Goal: Use online tool/utility: Utilize a website feature to perform a specific function

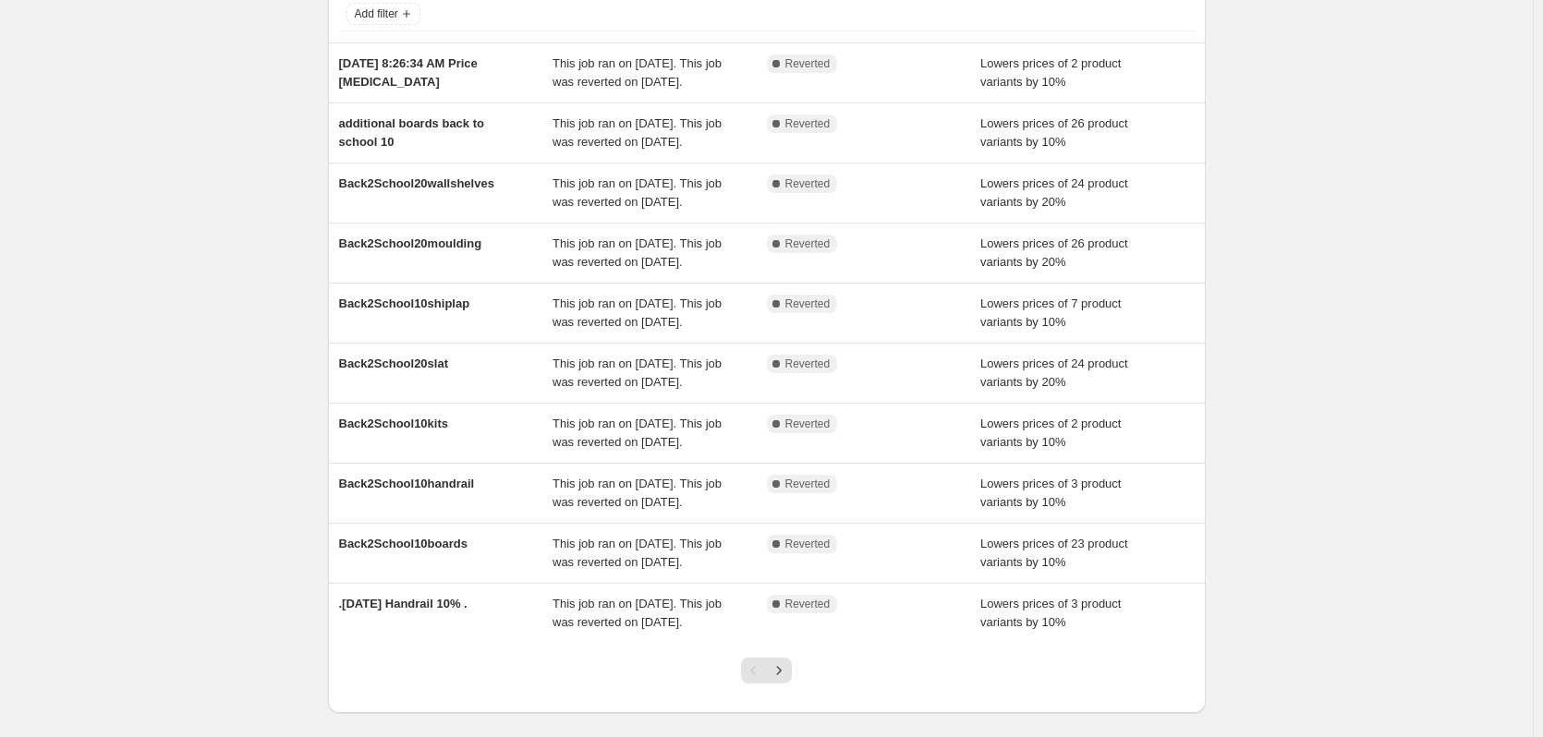
scroll to position [92, 0]
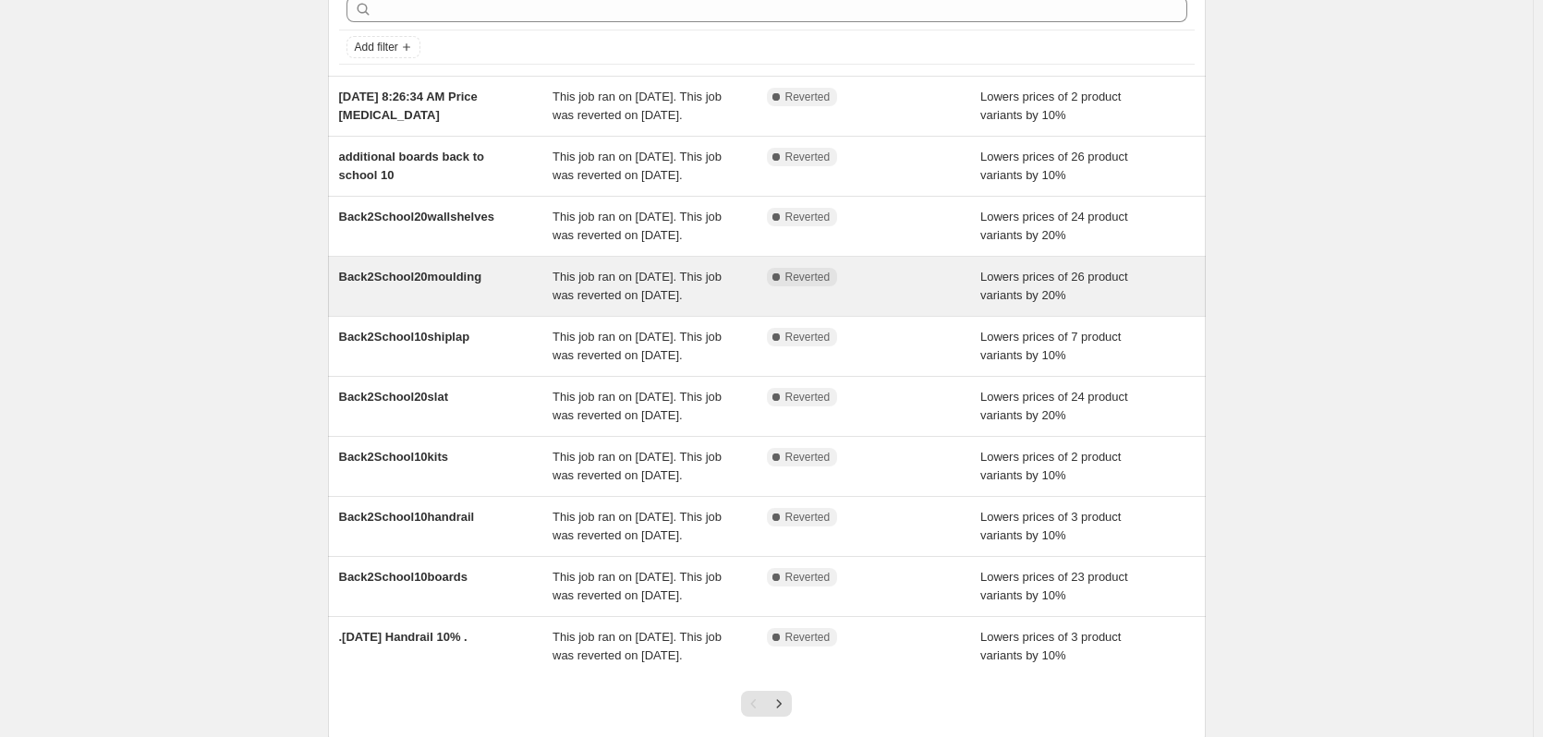
click at [517, 305] on div "Back2School20moulding" at bounding box center [446, 286] width 214 height 37
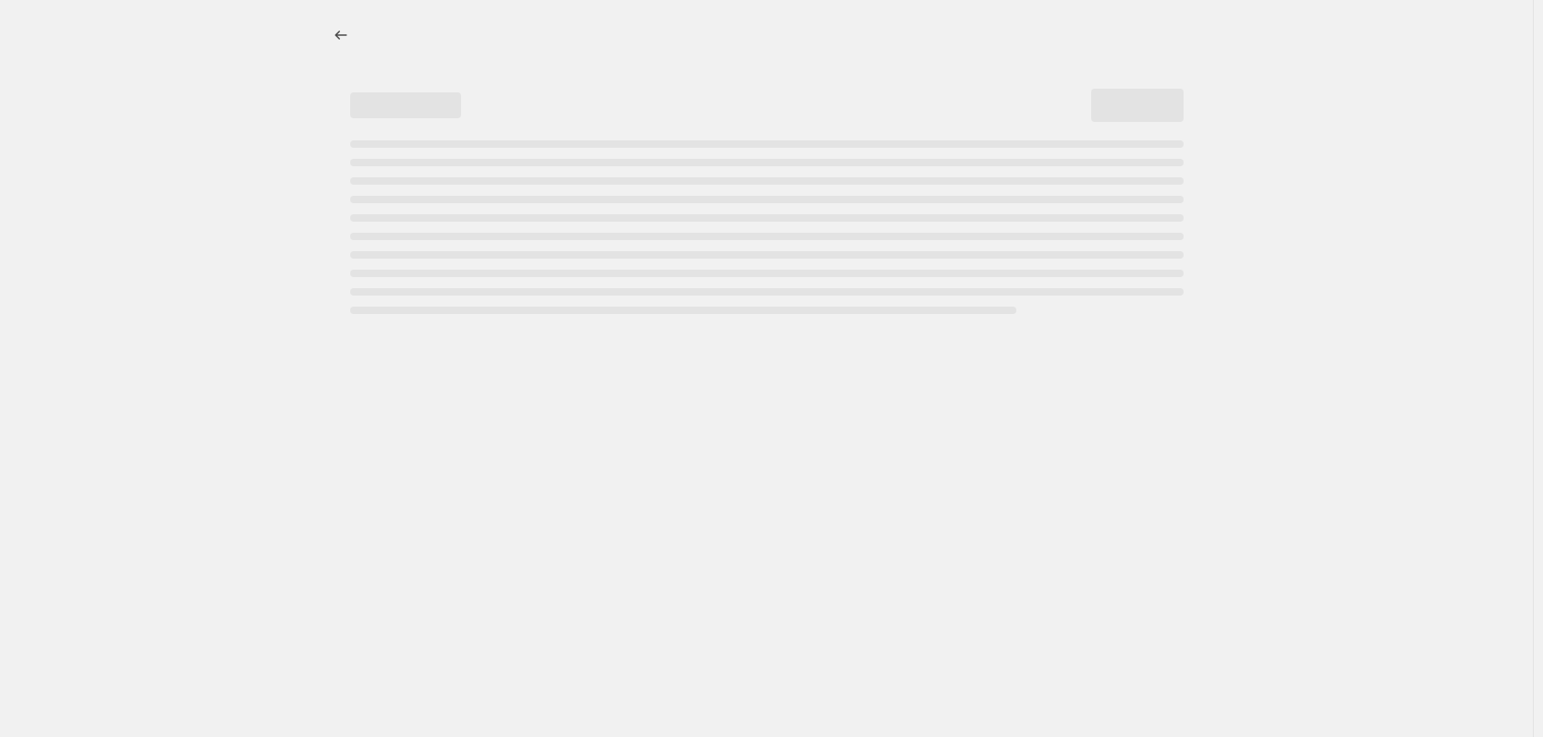
select select "percentage"
select select "no_change"
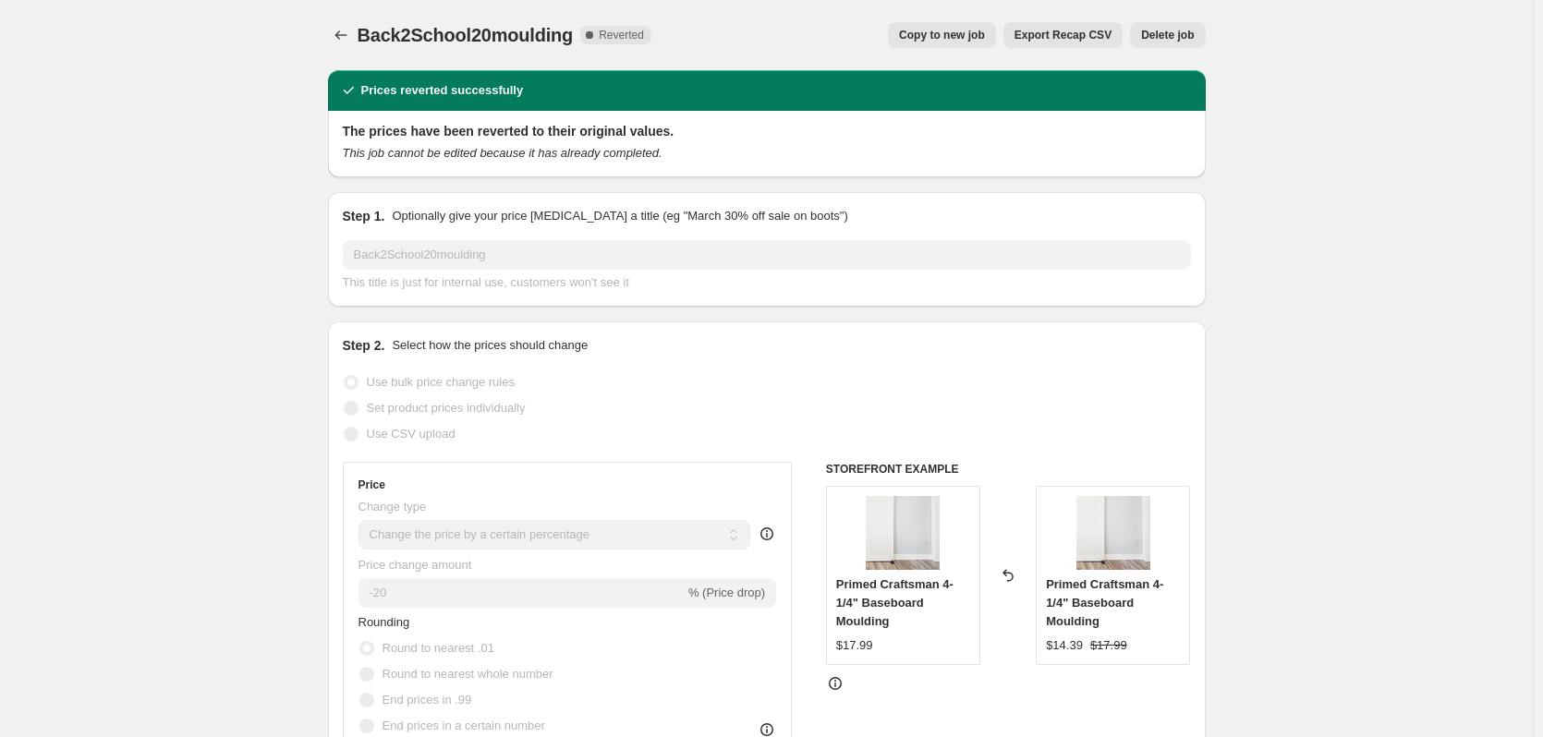
click at [913, 39] on button "Copy to new job" at bounding box center [942, 35] width 108 height 26
select select "percentage"
select select "no_change"
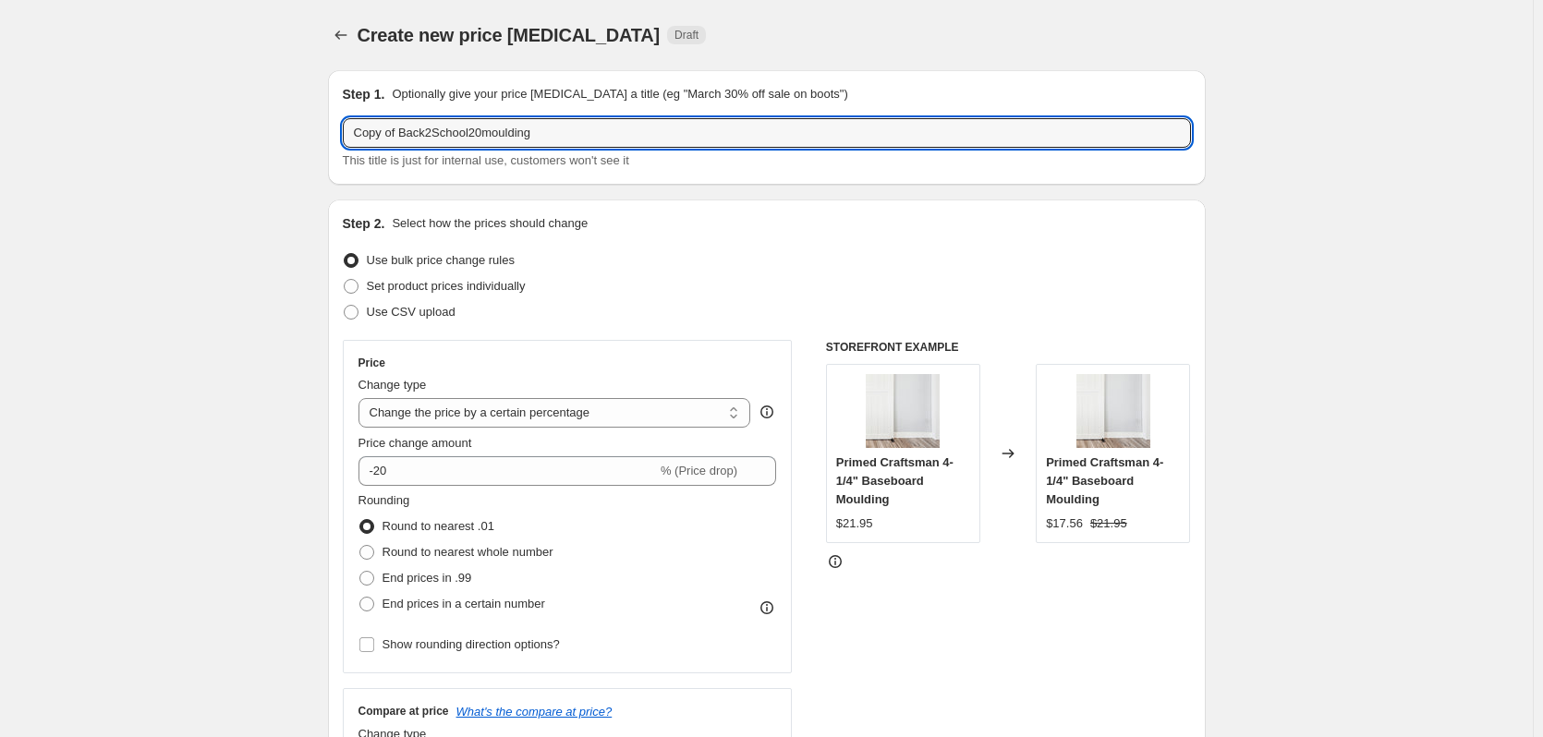
drag, startPoint x: 558, startPoint y: 127, endPoint x: 341, endPoint y: 134, distance: 217.2
click at [341, 134] on div "Step 1. Optionally give your price change job a title (eg "March 30% off sale o…" at bounding box center [767, 127] width 878 height 115
type input "1"
type input "moulding 10 fall 2025"
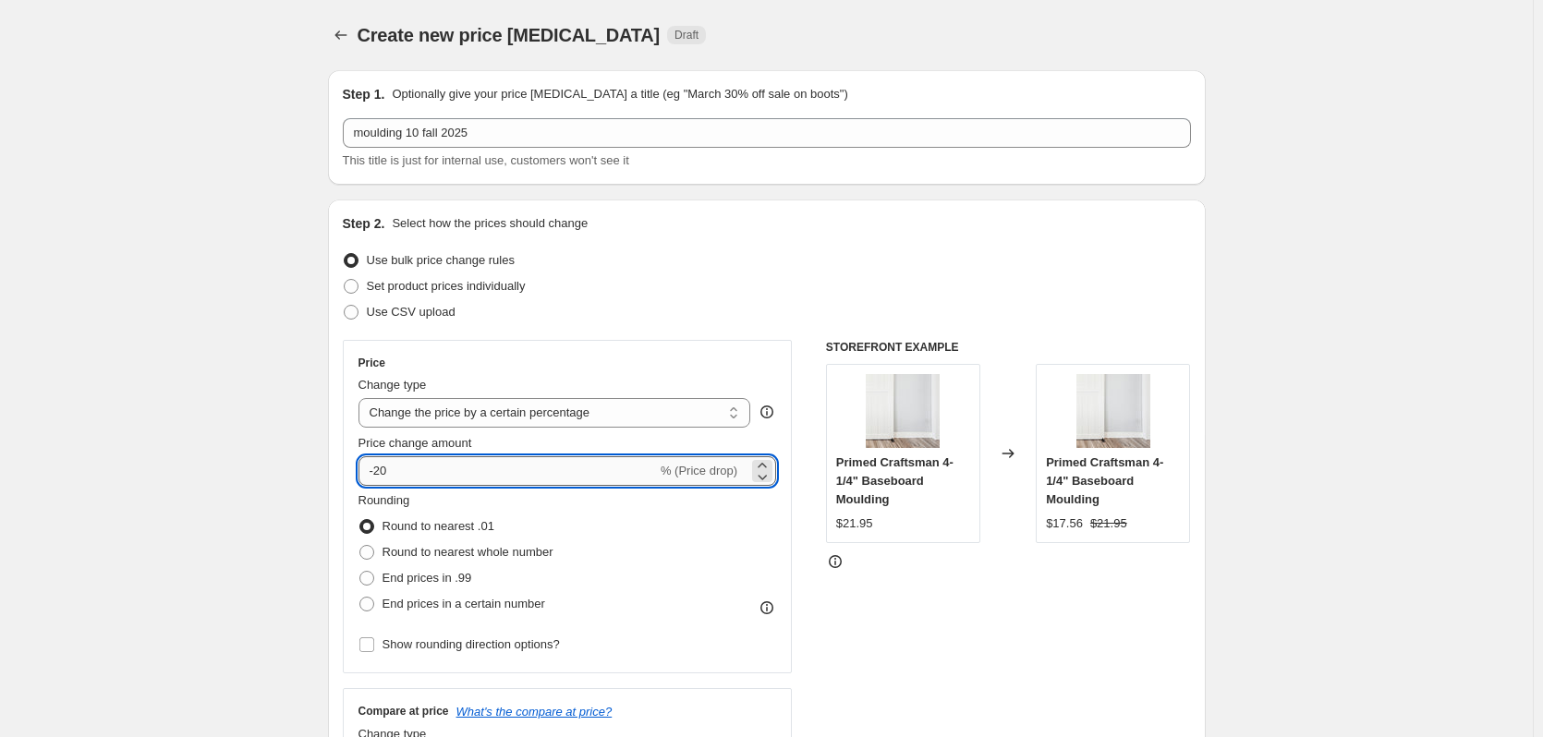
click at [444, 472] on input "-20" at bounding box center [507, 471] width 298 height 30
type input "-2"
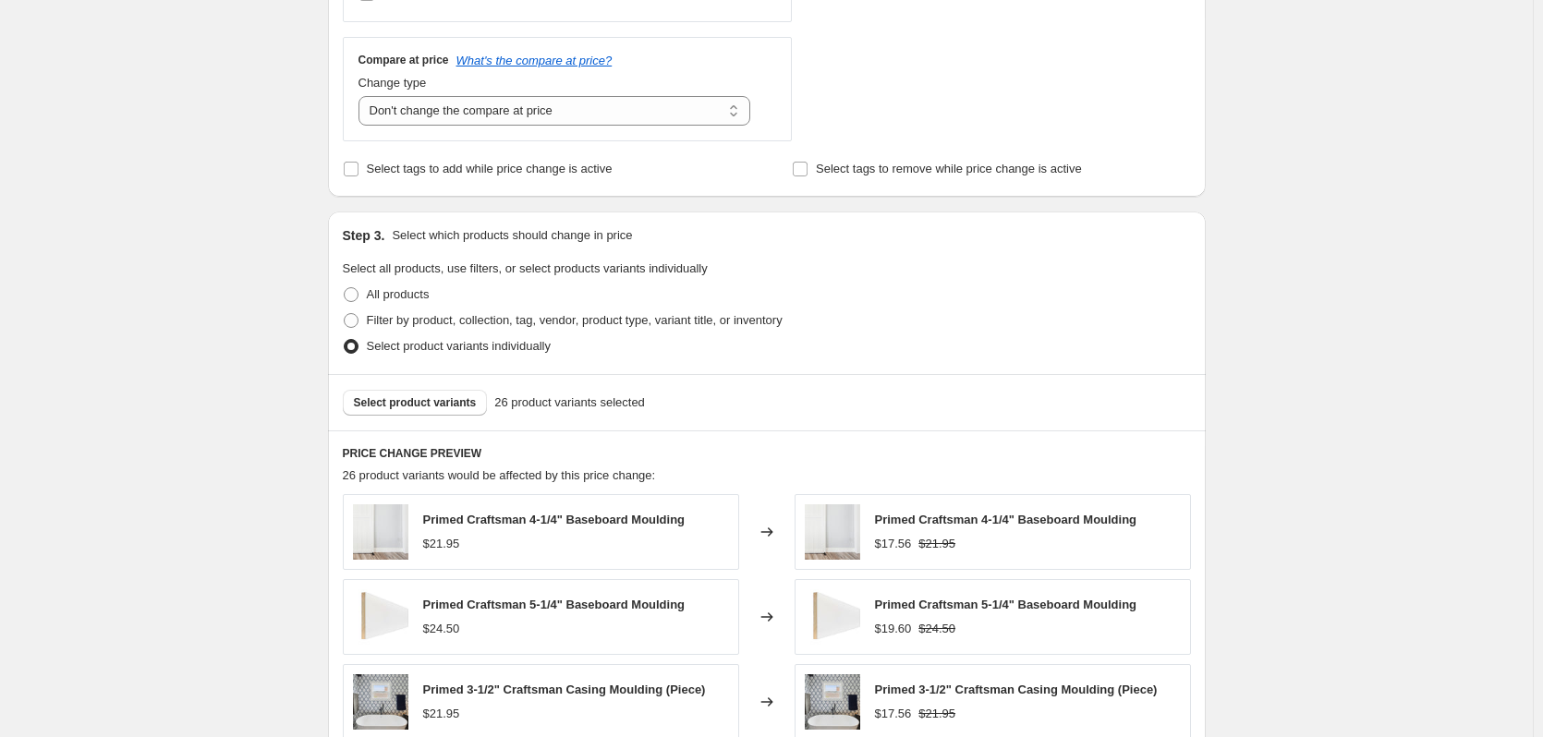
scroll to position [647, 0]
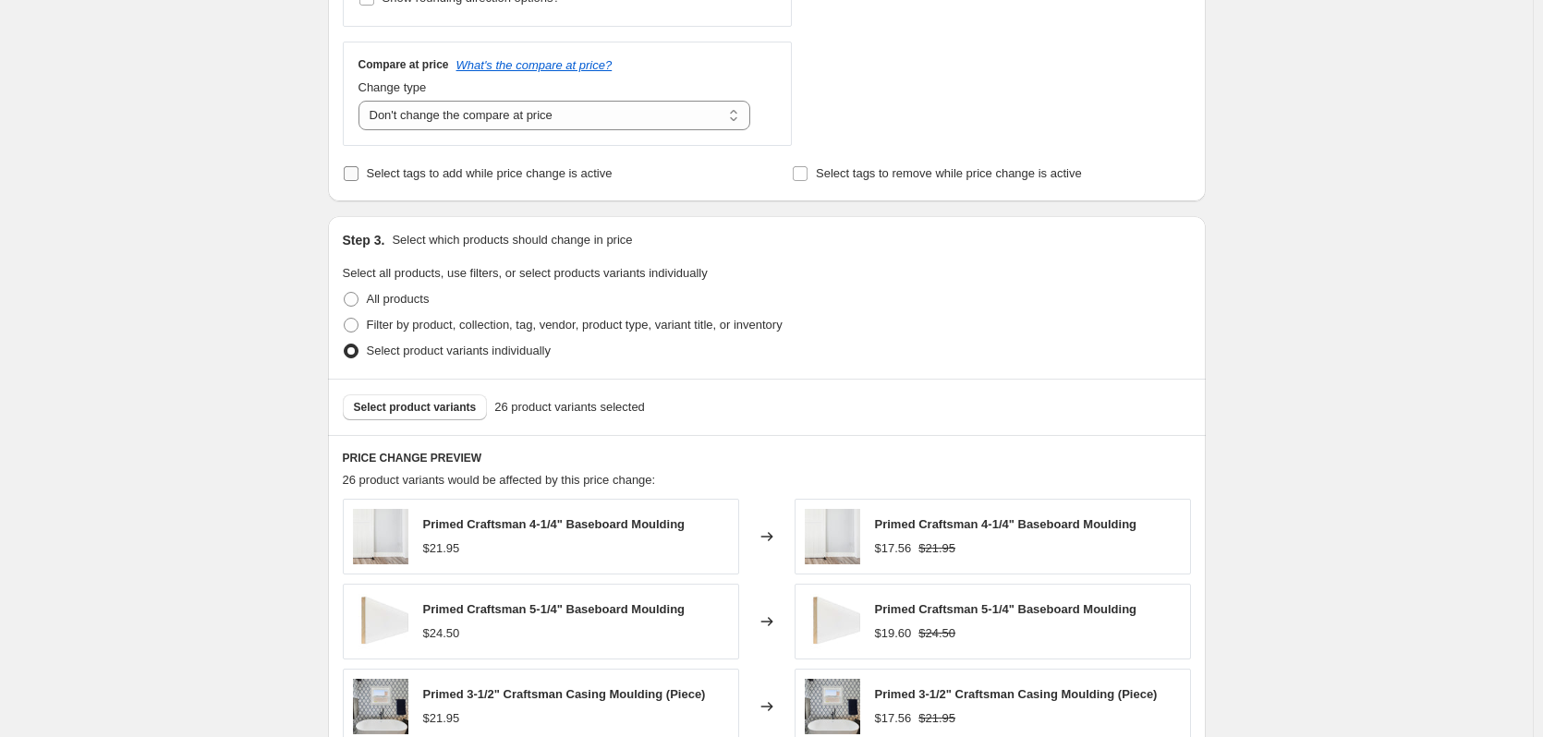
type input "-10"
click at [436, 175] on span "Select tags to add while price change is active" at bounding box center [490, 173] width 246 height 14
click at [358, 175] on input "Select tags to add while price change is active" at bounding box center [351, 173] width 15 height 15
checkbox input "true"
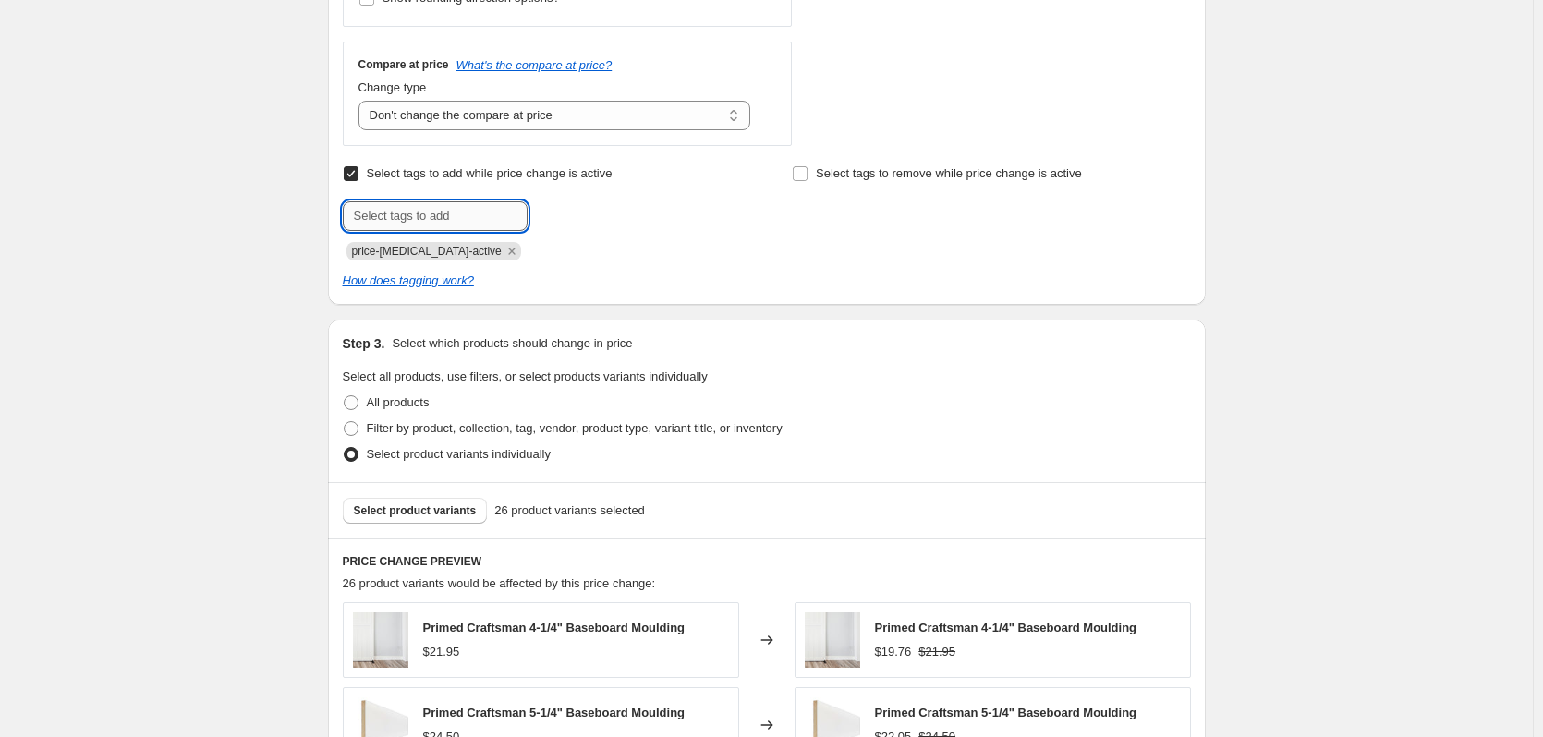
click at [441, 208] on input "text" at bounding box center [435, 216] width 185 height 30
click at [1014, 435] on div "Filter by product, collection, tag, vendor, product type, variant title, or inv…" at bounding box center [767, 429] width 848 height 26
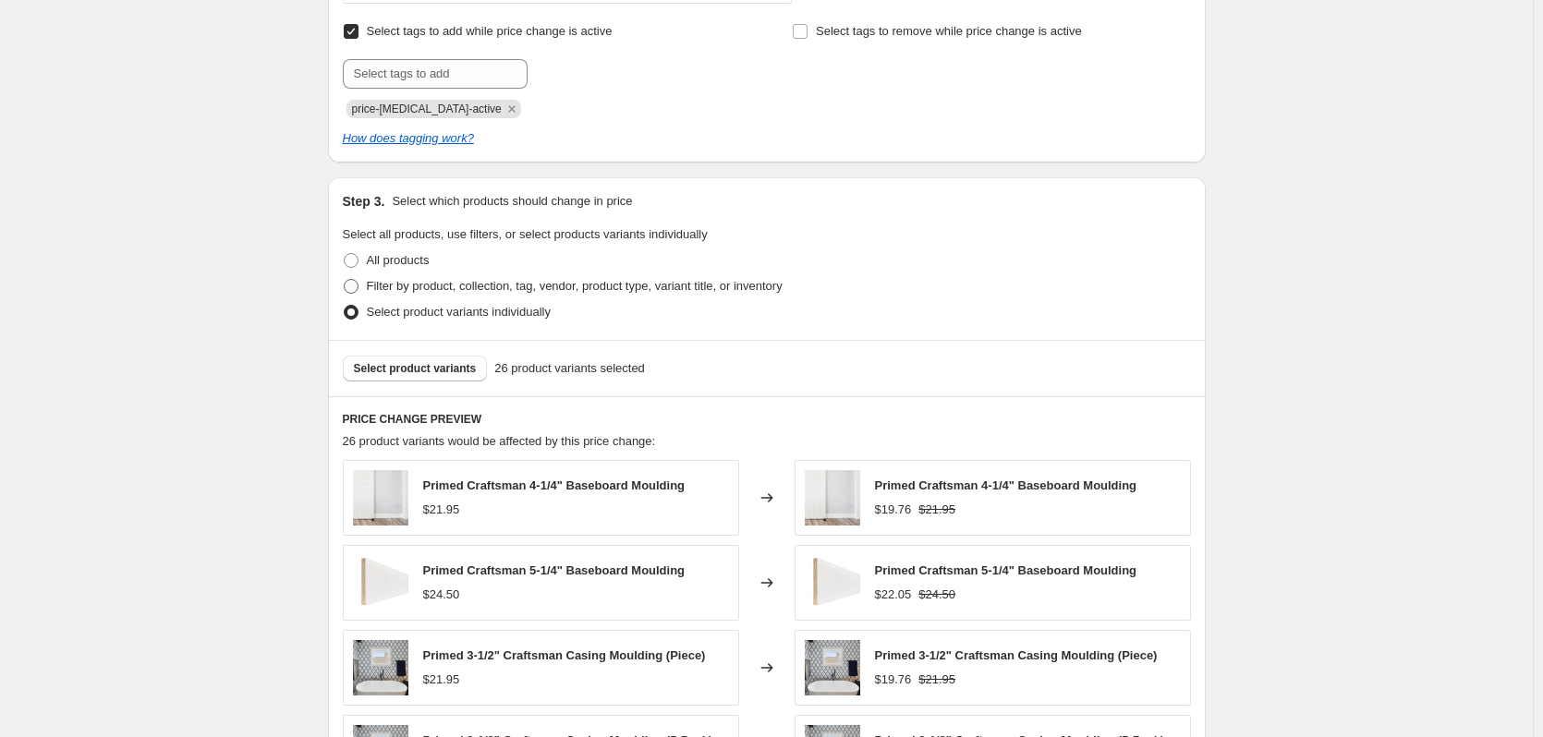
scroll to position [831, 0]
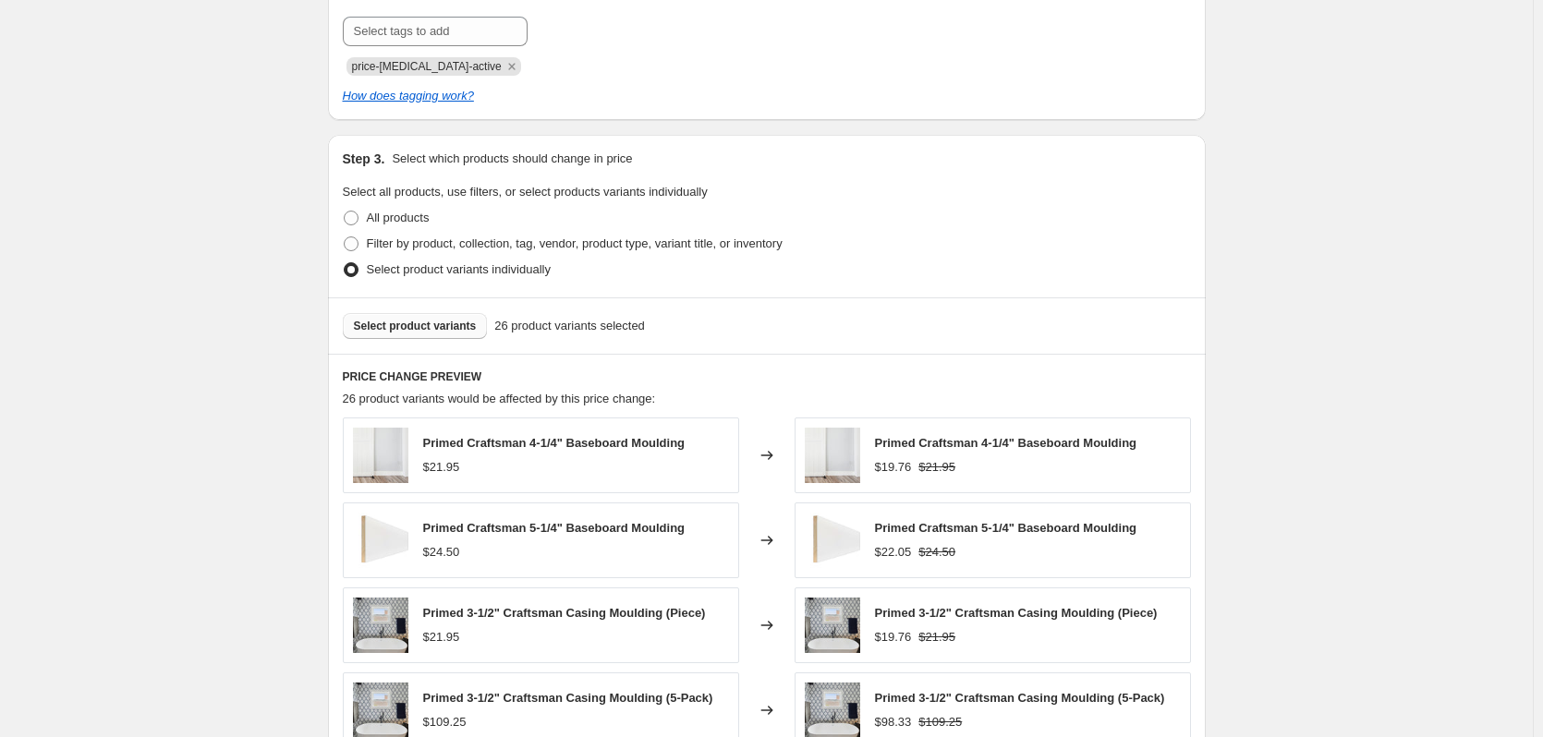
click at [441, 325] on span "Select product variants" at bounding box center [415, 326] width 123 height 15
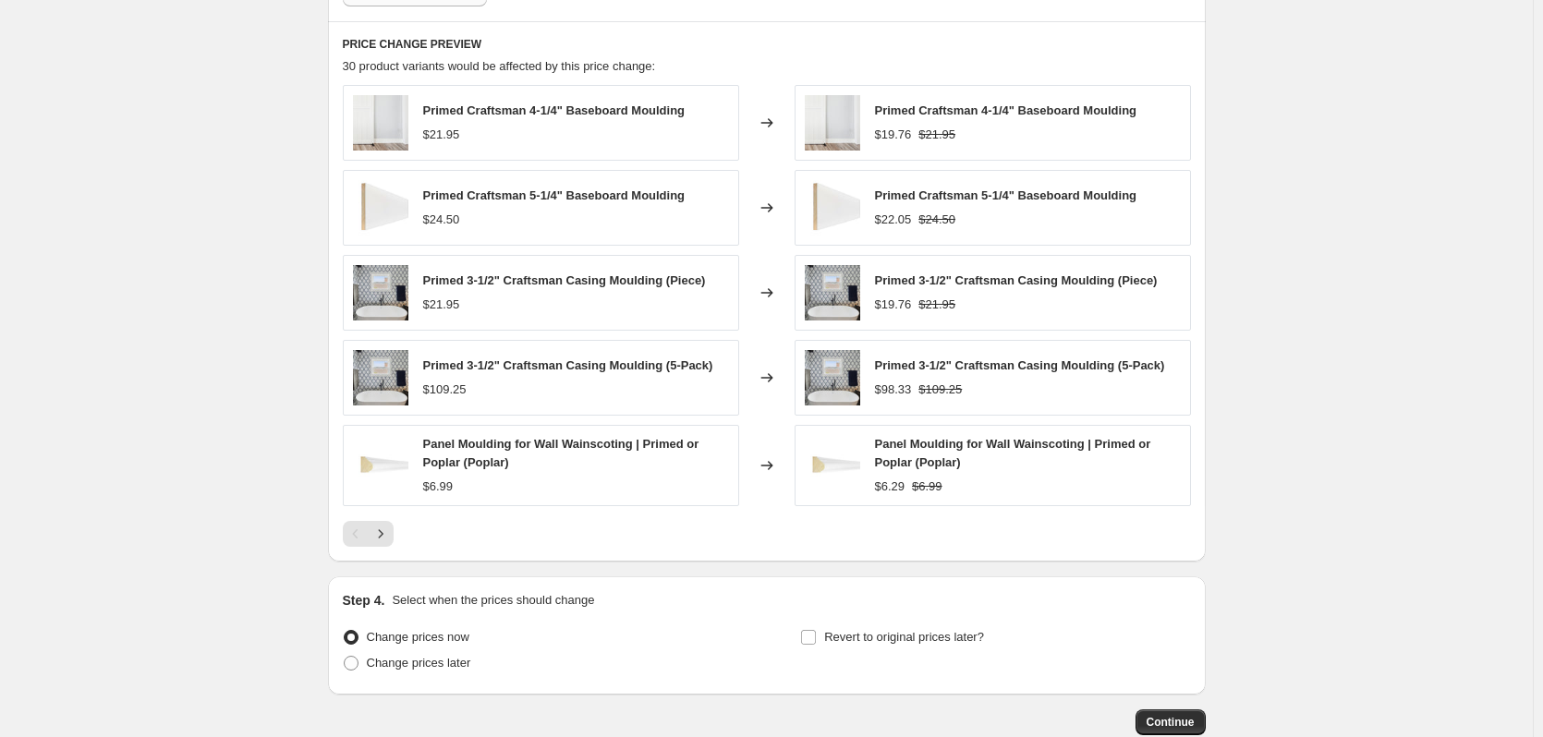
scroll to position [1201, 0]
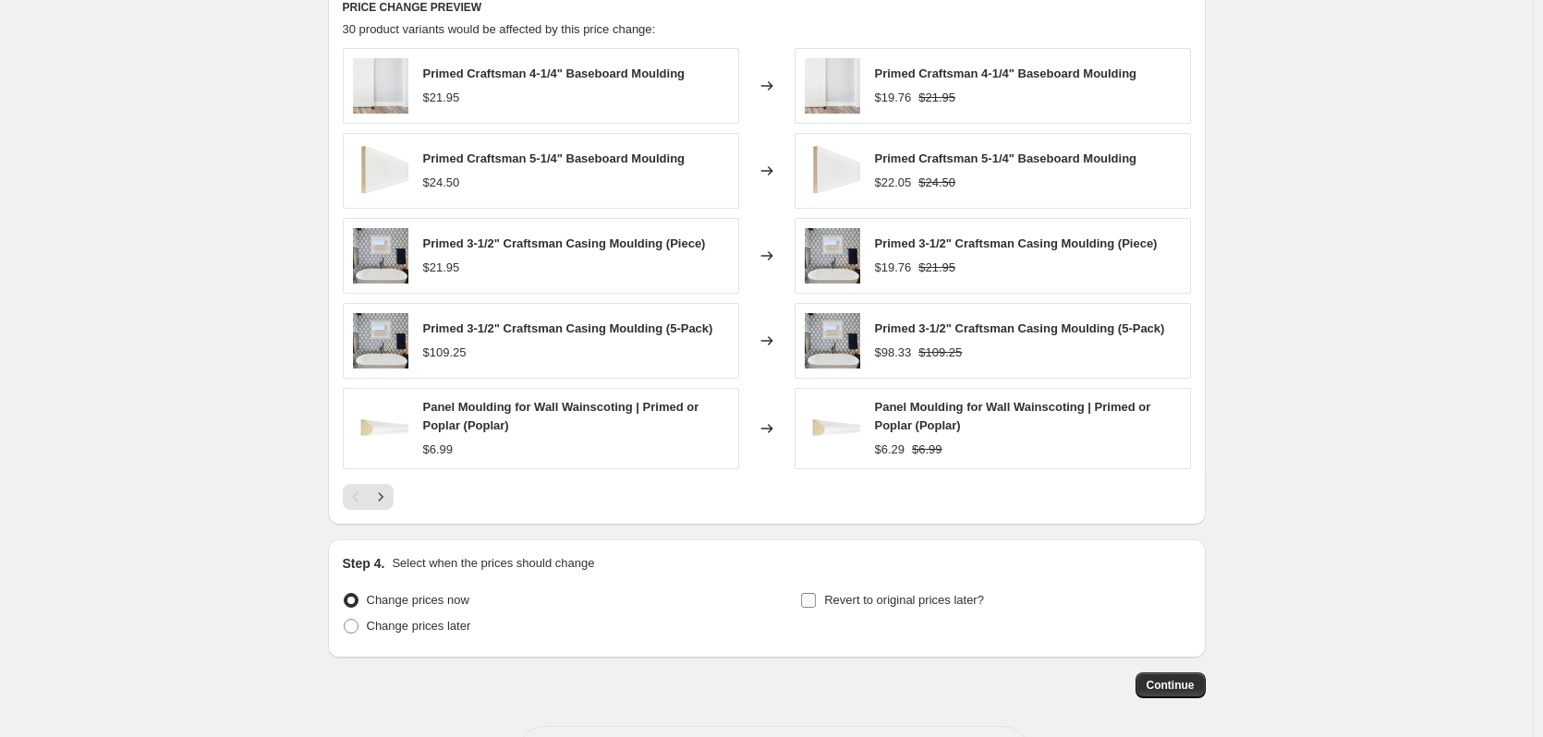
click at [816, 602] on input "Revert to original prices later?" at bounding box center [808, 600] width 15 height 15
checkbox input "true"
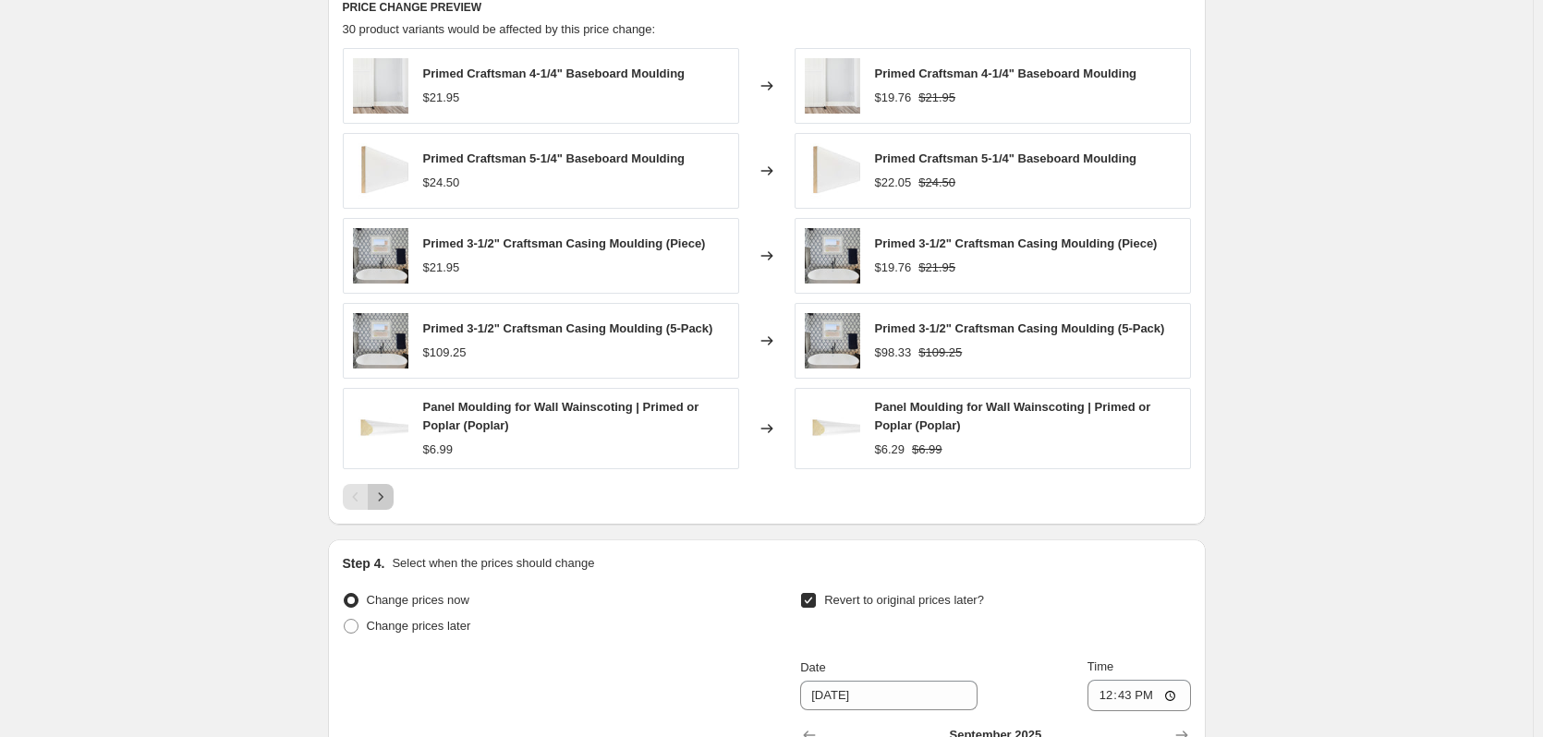
click at [390, 497] on icon "Next" at bounding box center [380, 497] width 18 height 18
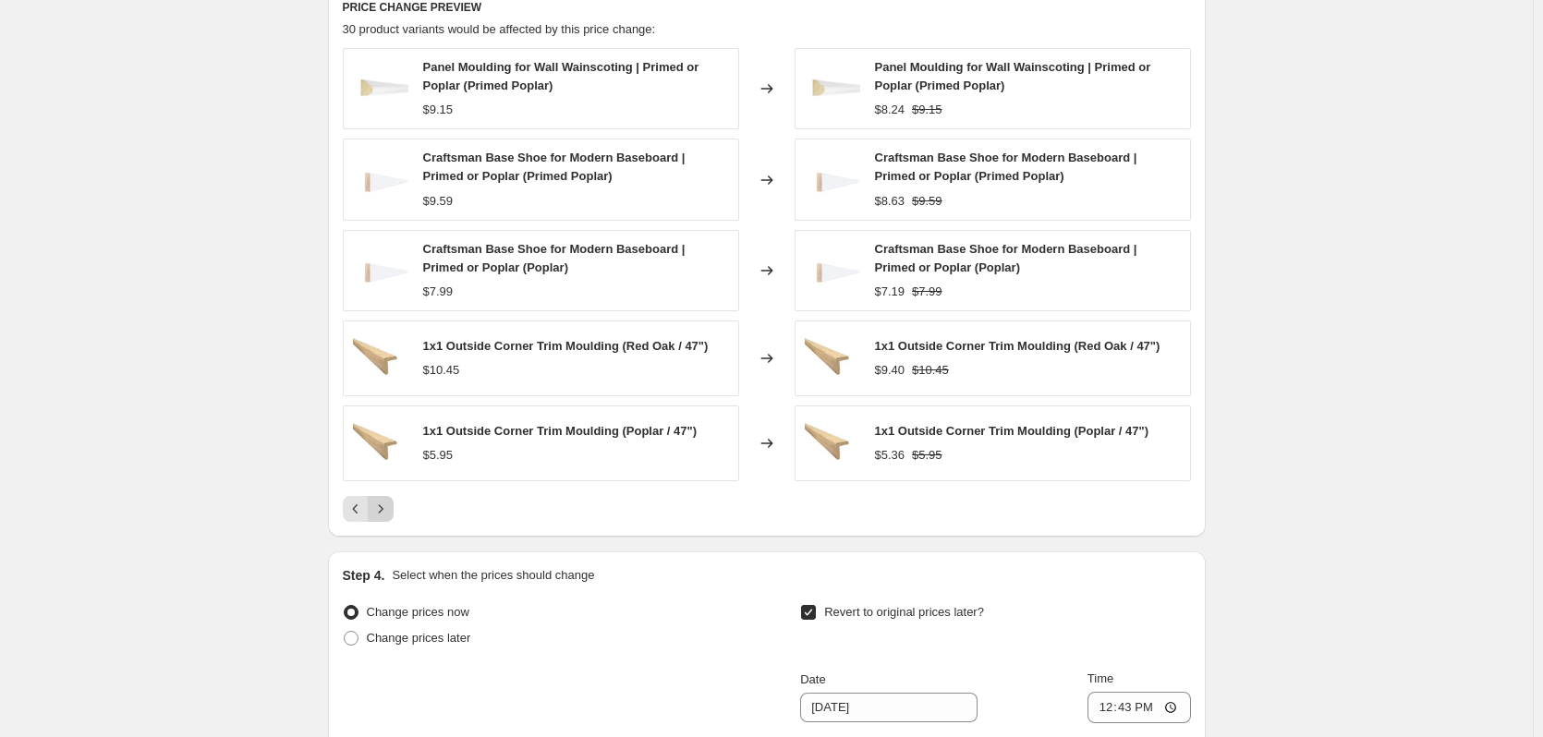
click at [392, 495] on div "Panel Moulding for Wall Wainscoting | Primed or Poplar (Primed Poplar) $9.15 Ch…" at bounding box center [767, 285] width 848 height 474
click at [390, 506] on icon "Next" at bounding box center [380, 509] width 18 height 18
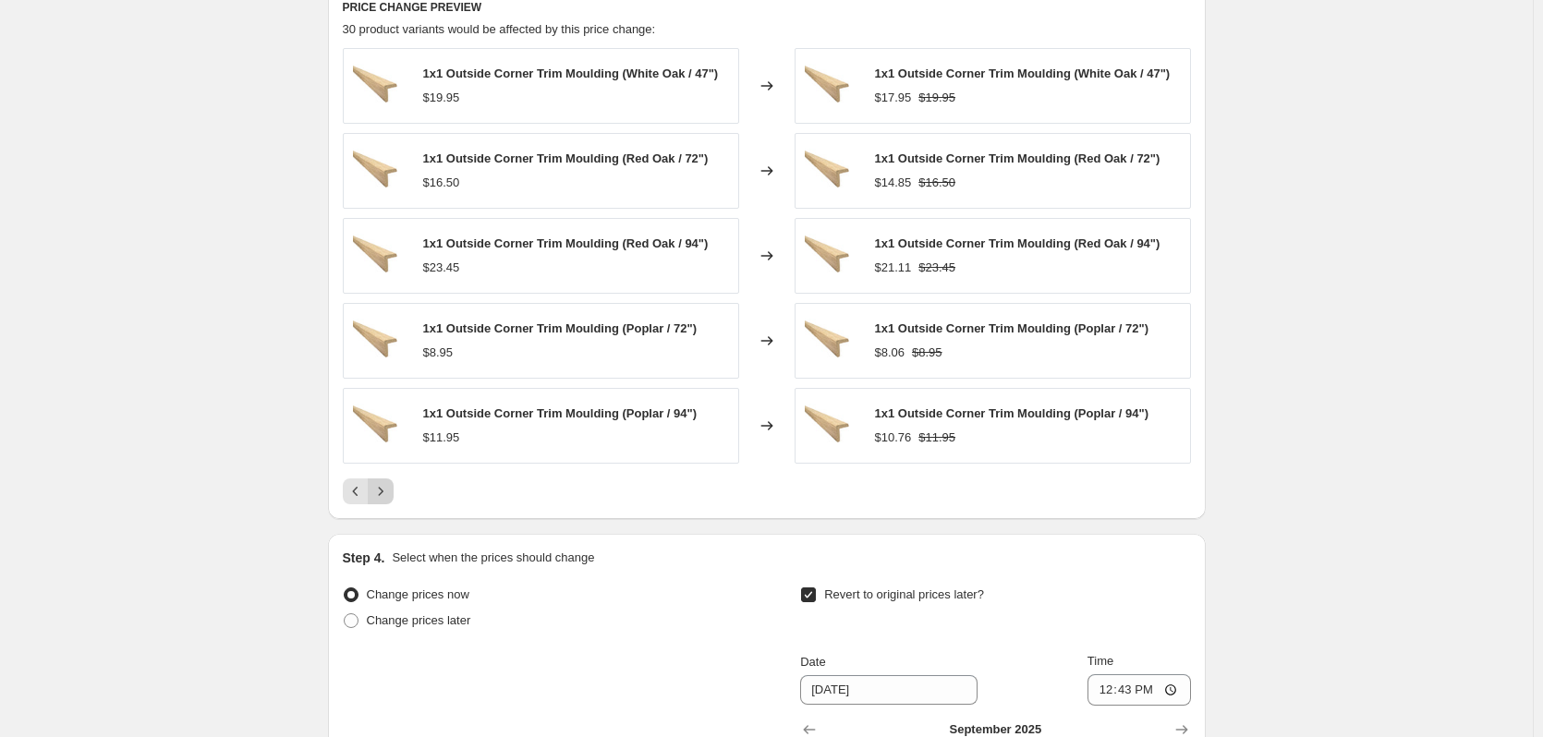
click at [389, 495] on icon "Next" at bounding box center [380, 491] width 18 height 18
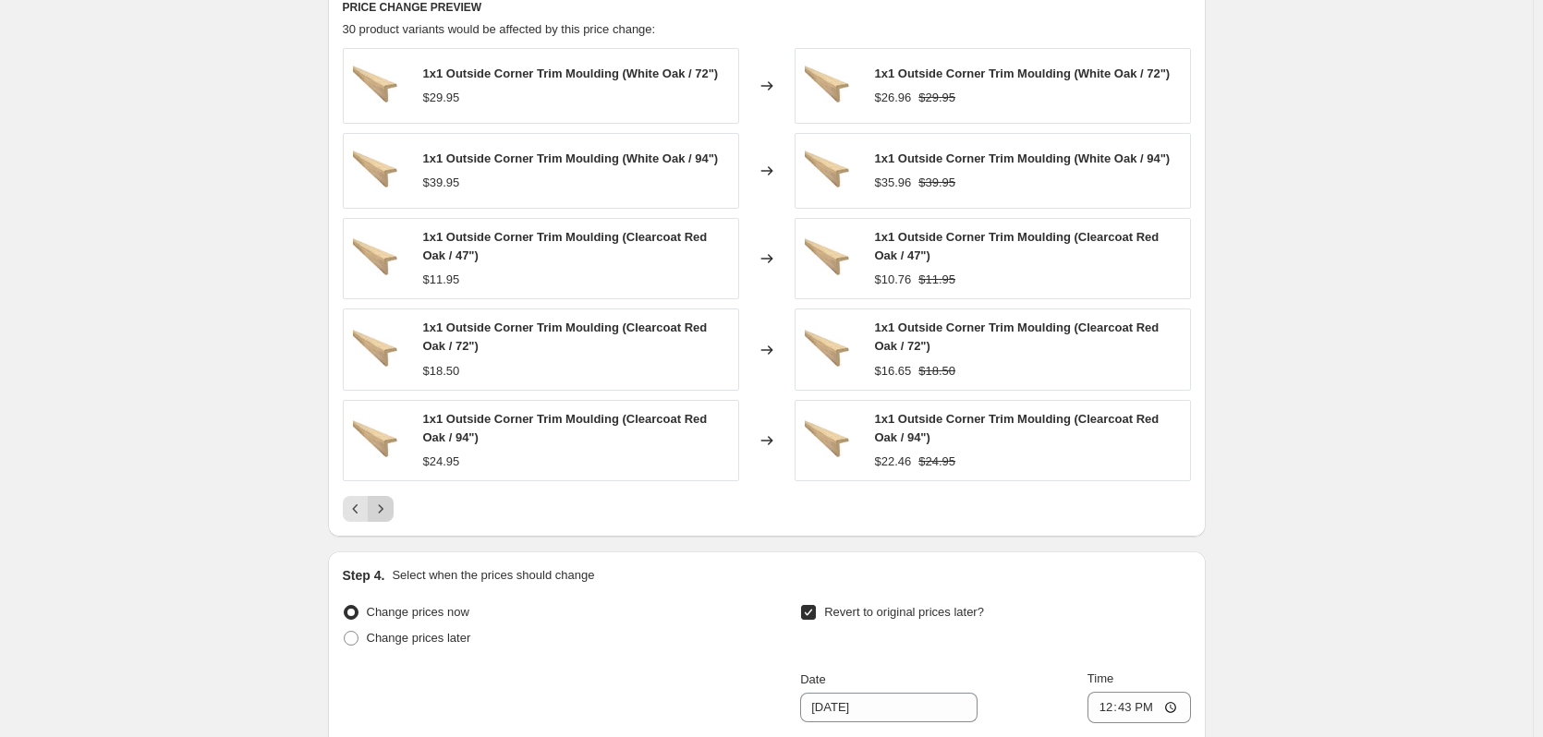
click at [382, 509] on icon "Next" at bounding box center [380, 508] width 5 height 8
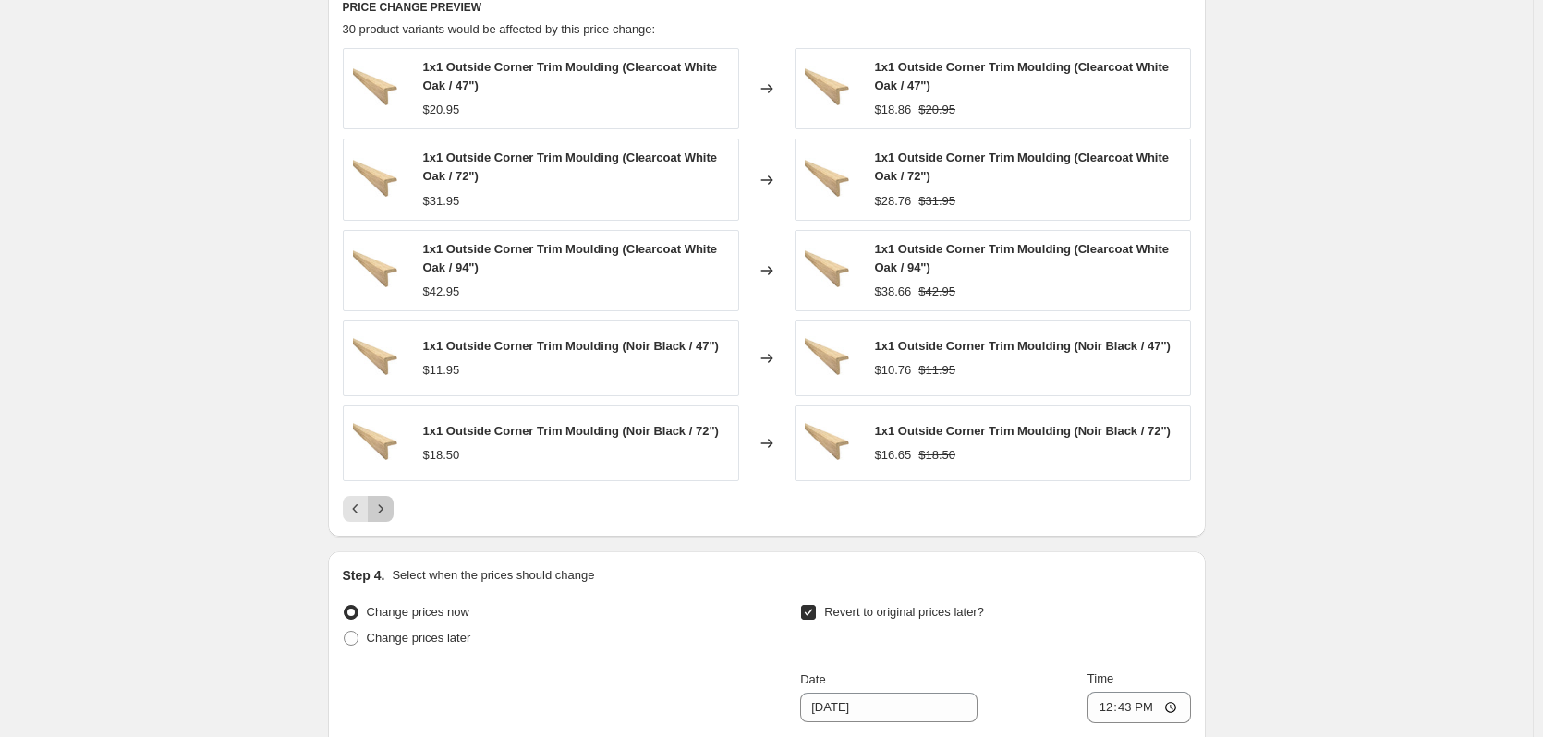
click at [382, 509] on icon "Next" at bounding box center [380, 508] width 5 height 8
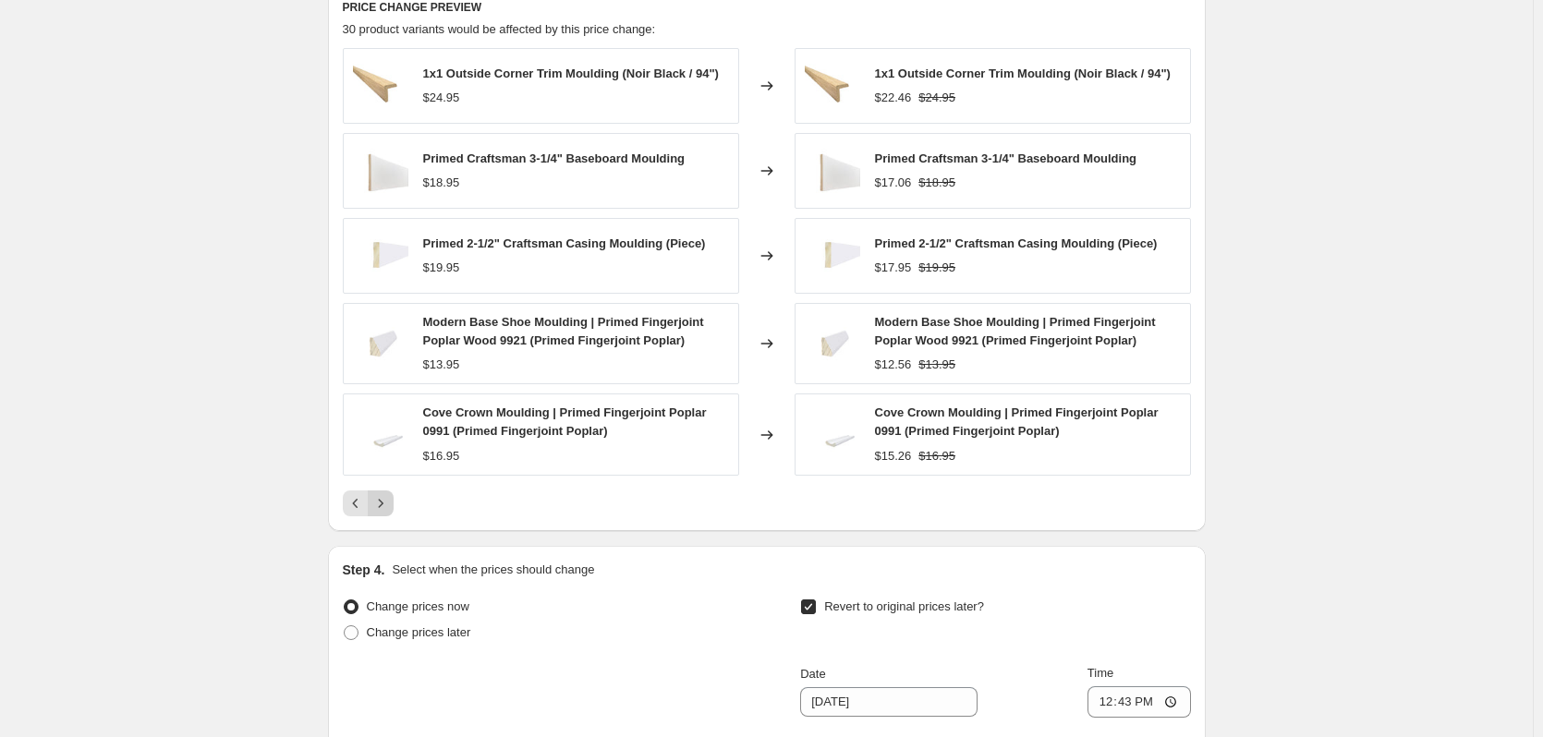
click at [385, 509] on div "Pagination" at bounding box center [381, 504] width 26 height 26
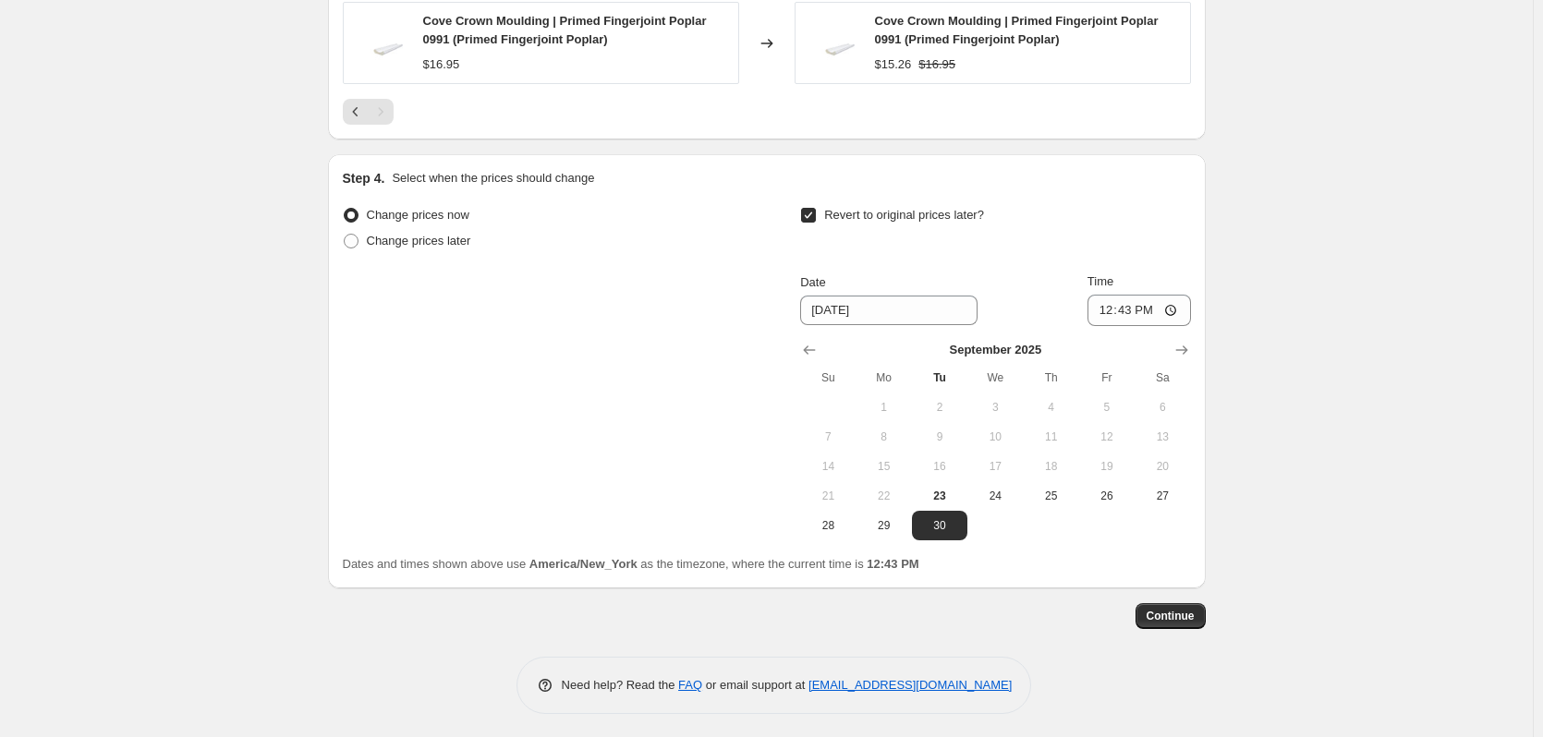
scroll to position [1598, 0]
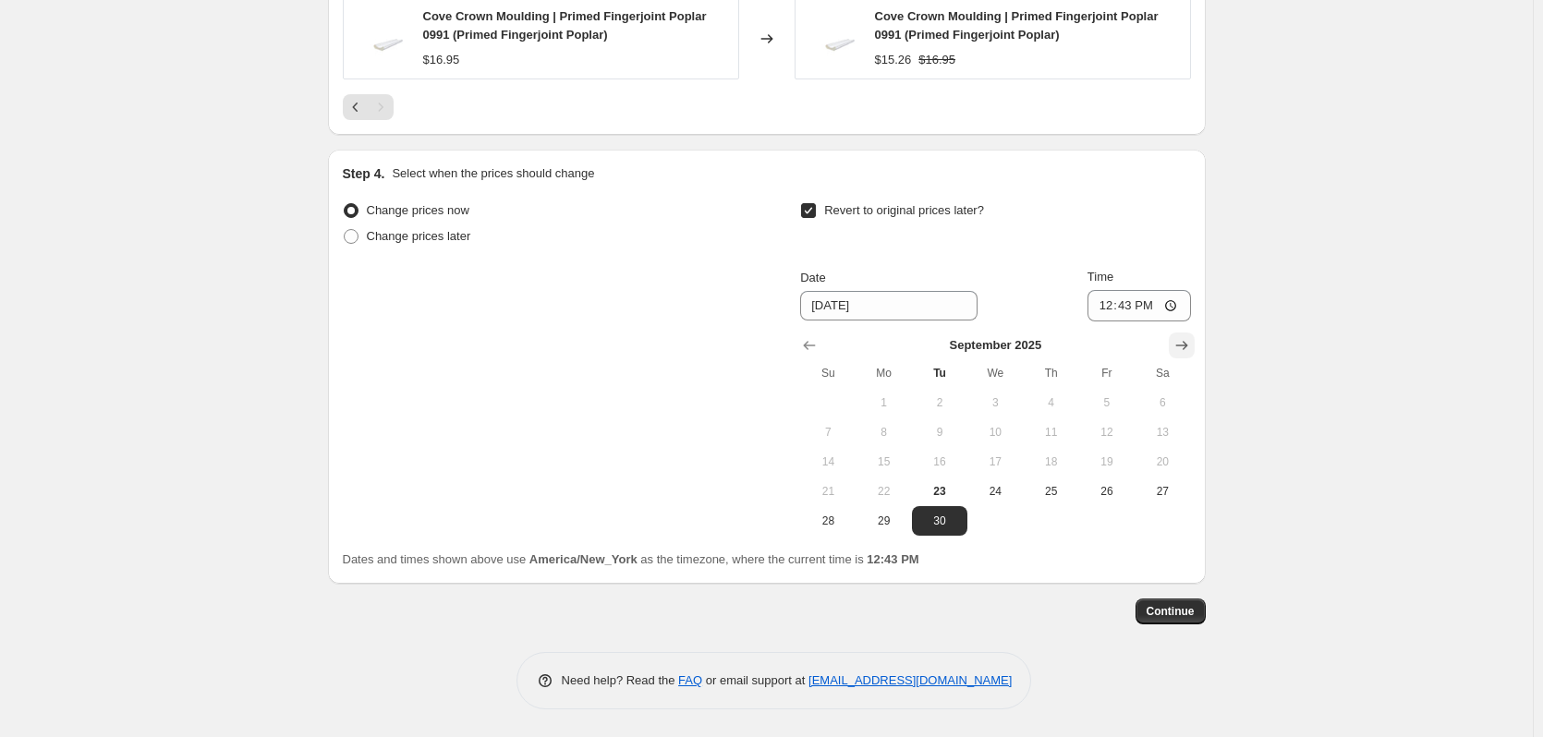
click at [1187, 346] on icon "Show next month, October 2025" at bounding box center [1181, 345] width 18 height 18
click at [897, 431] on span "6" at bounding box center [884, 432] width 41 height 15
type input "10/6/2025"
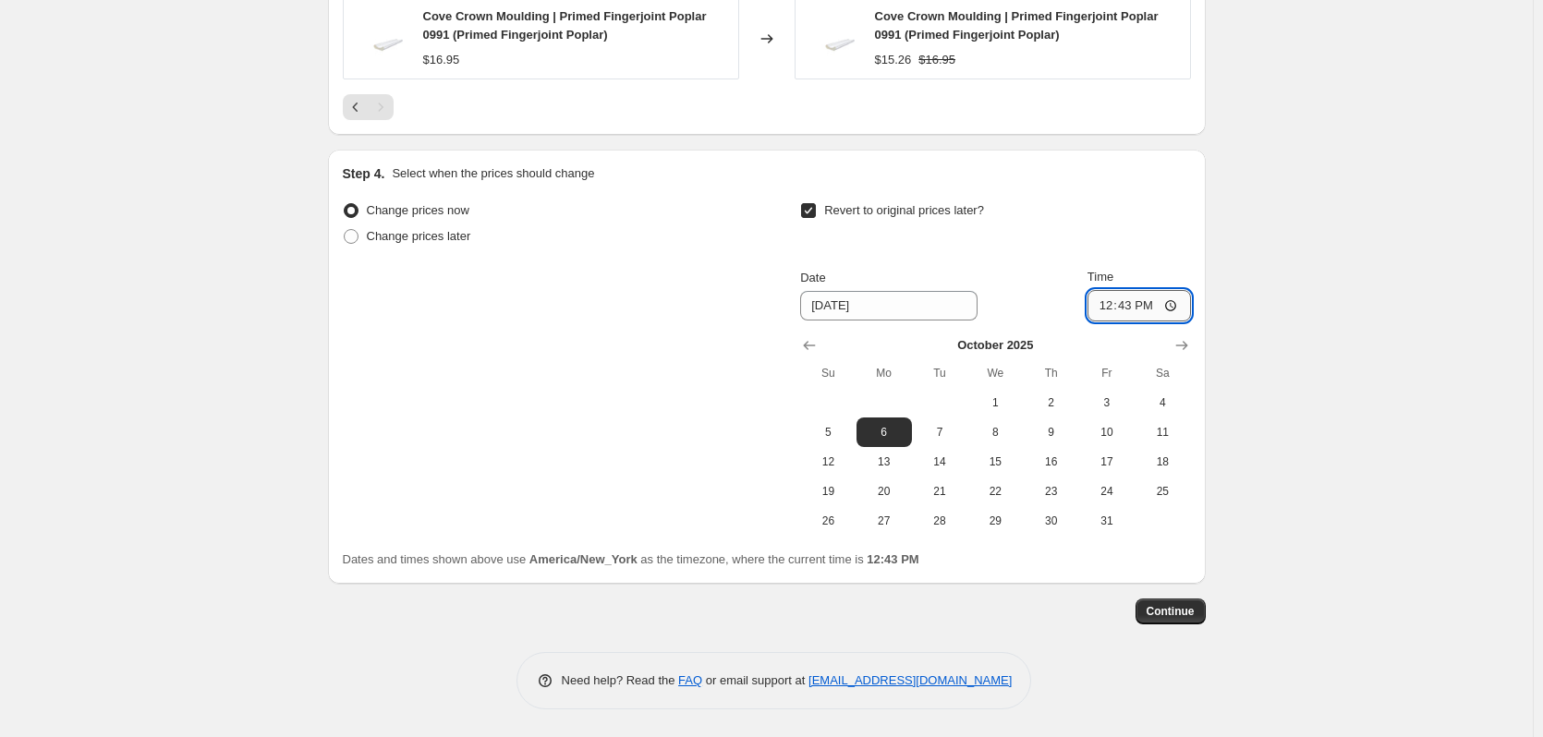
drag, startPoint x: 1150, startPoint y: 310, endPoint x: 1095, endPoint y: 312, distance: 55.5
click at [1095, 312] on input "12:43" at bounding box center [1138, 305] width 103 height 31
click at [1109, 309] on input "12:43" at bounding box center [1138, 305] width 103 height 31
click at [640, 426] on div "Change prices now Change prices later Revert to original prices later? Date 10/…" at bounding box center [767, 367] width 848 height 338
click at [1194, 611] on span "Continue" at bounding box center [1170, 611] width 48 height 15
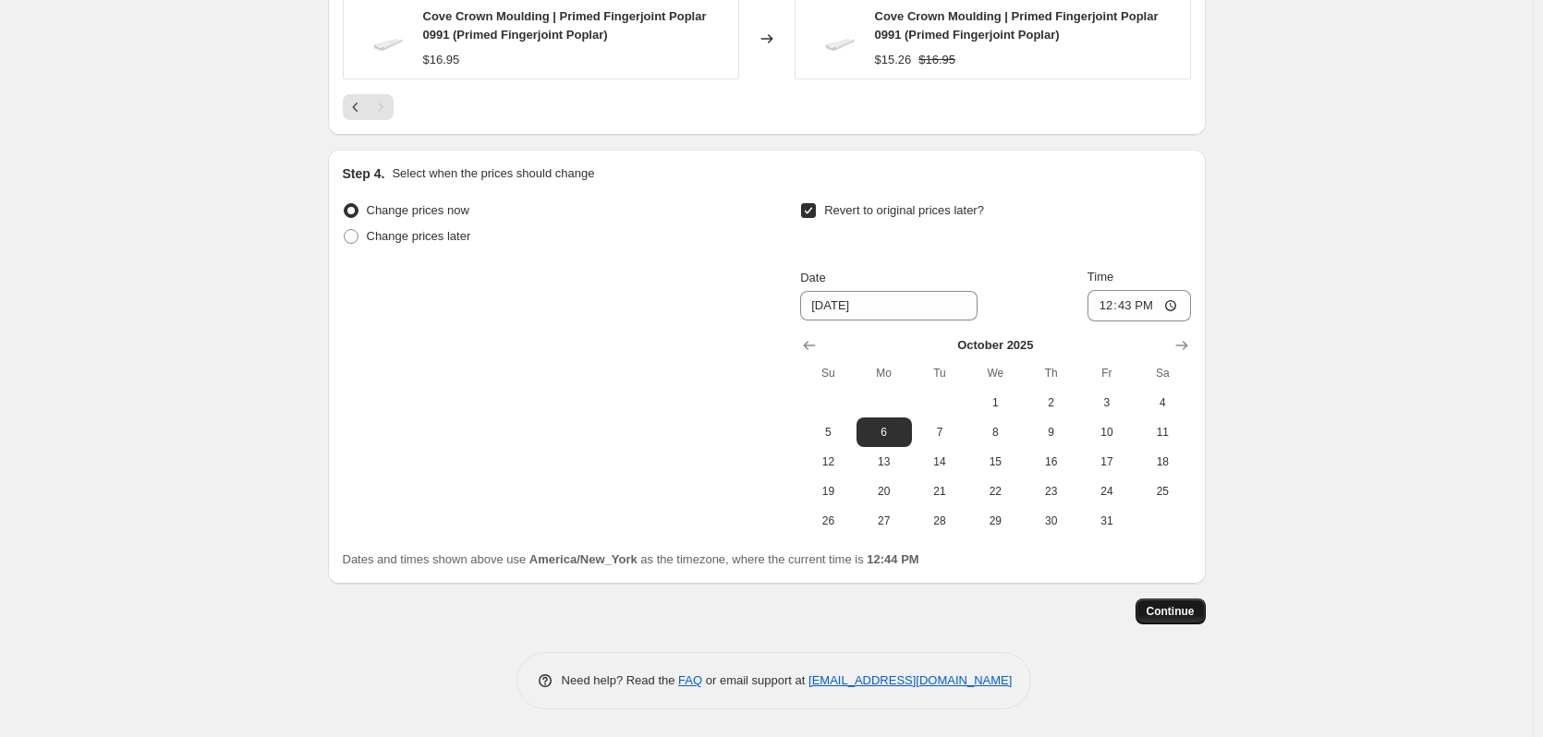
scroll to position [0, 0]
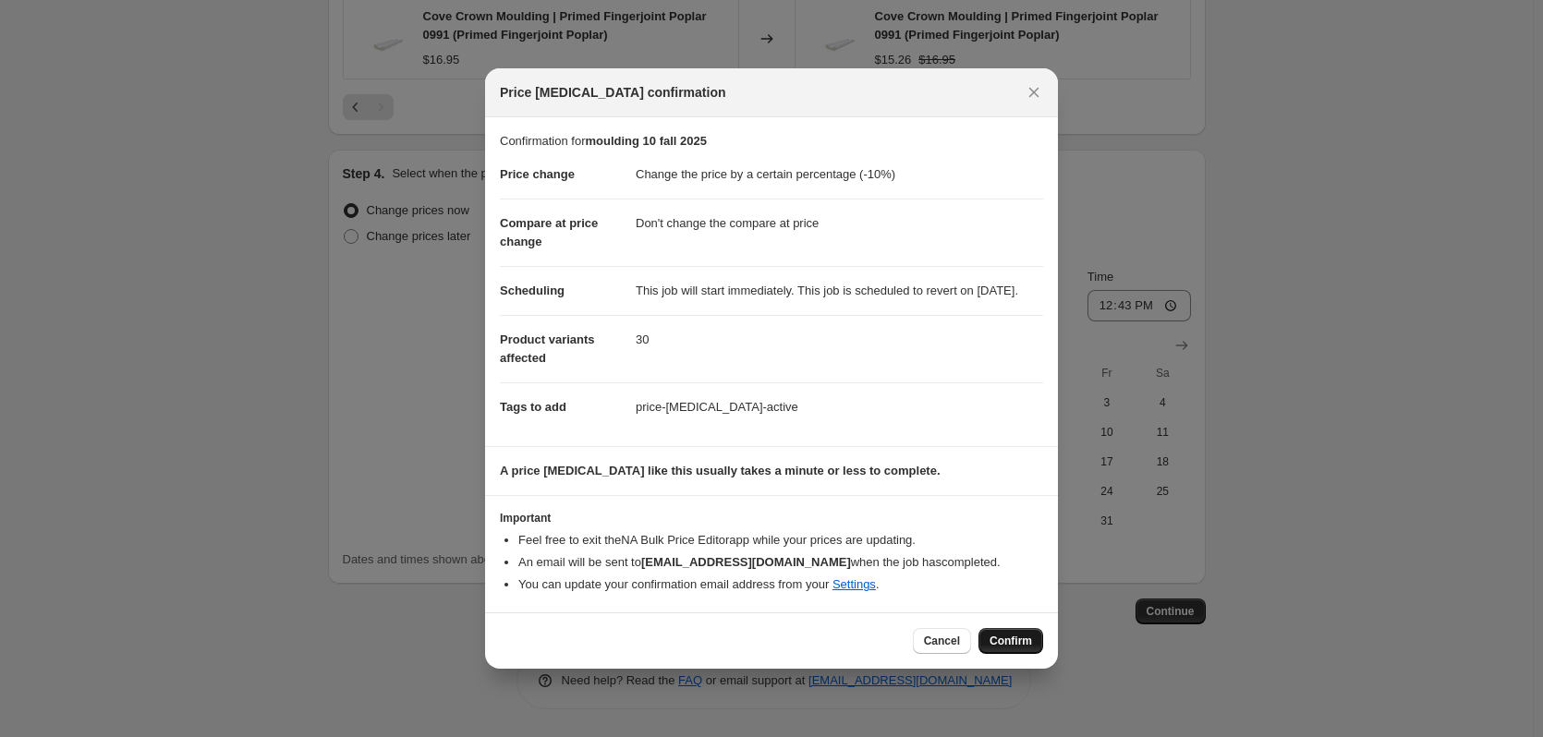
click at [1025, 648] on span "Confirm" at bounding box center [1010, 641] width 42 height 15
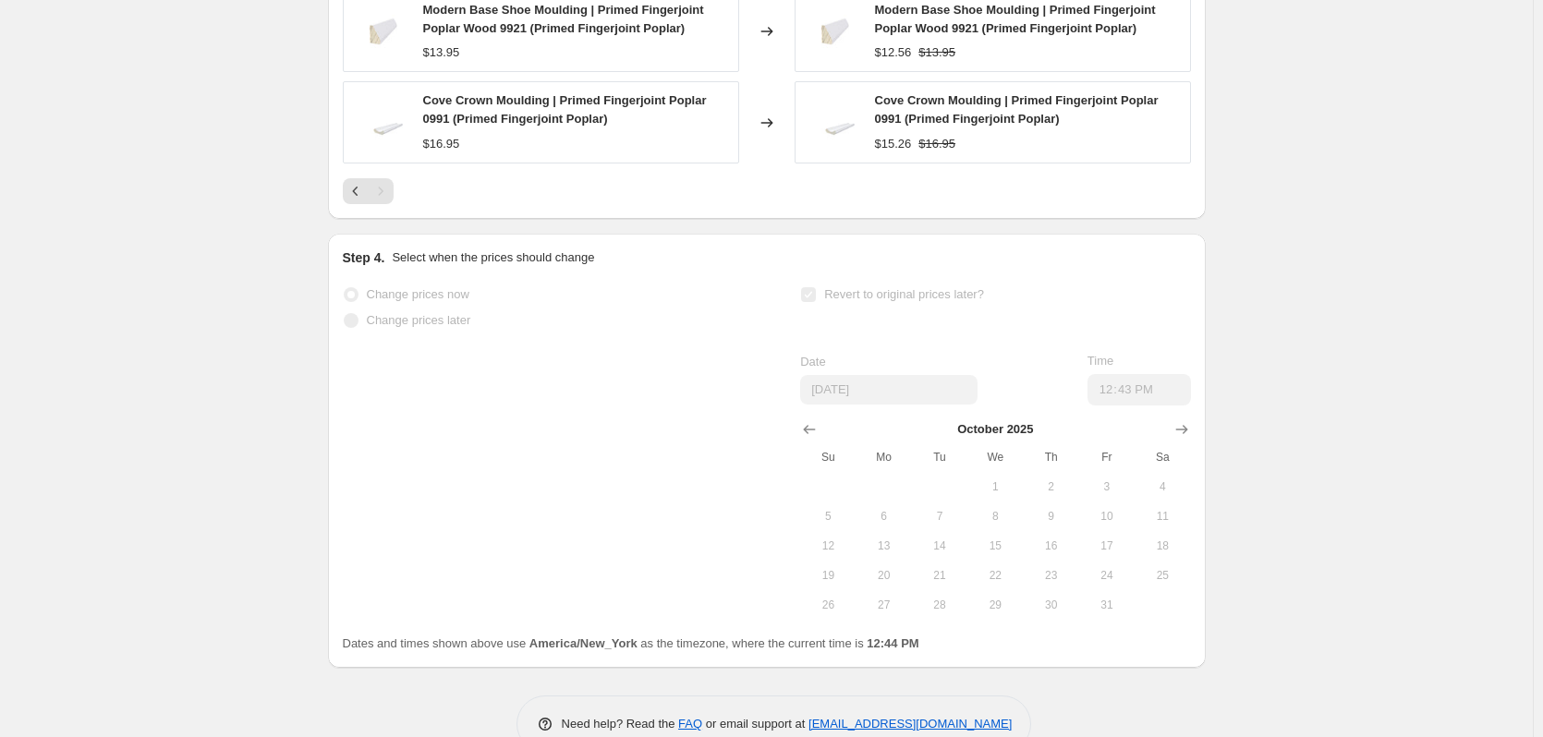
select select "percentage"
select select "no_change"
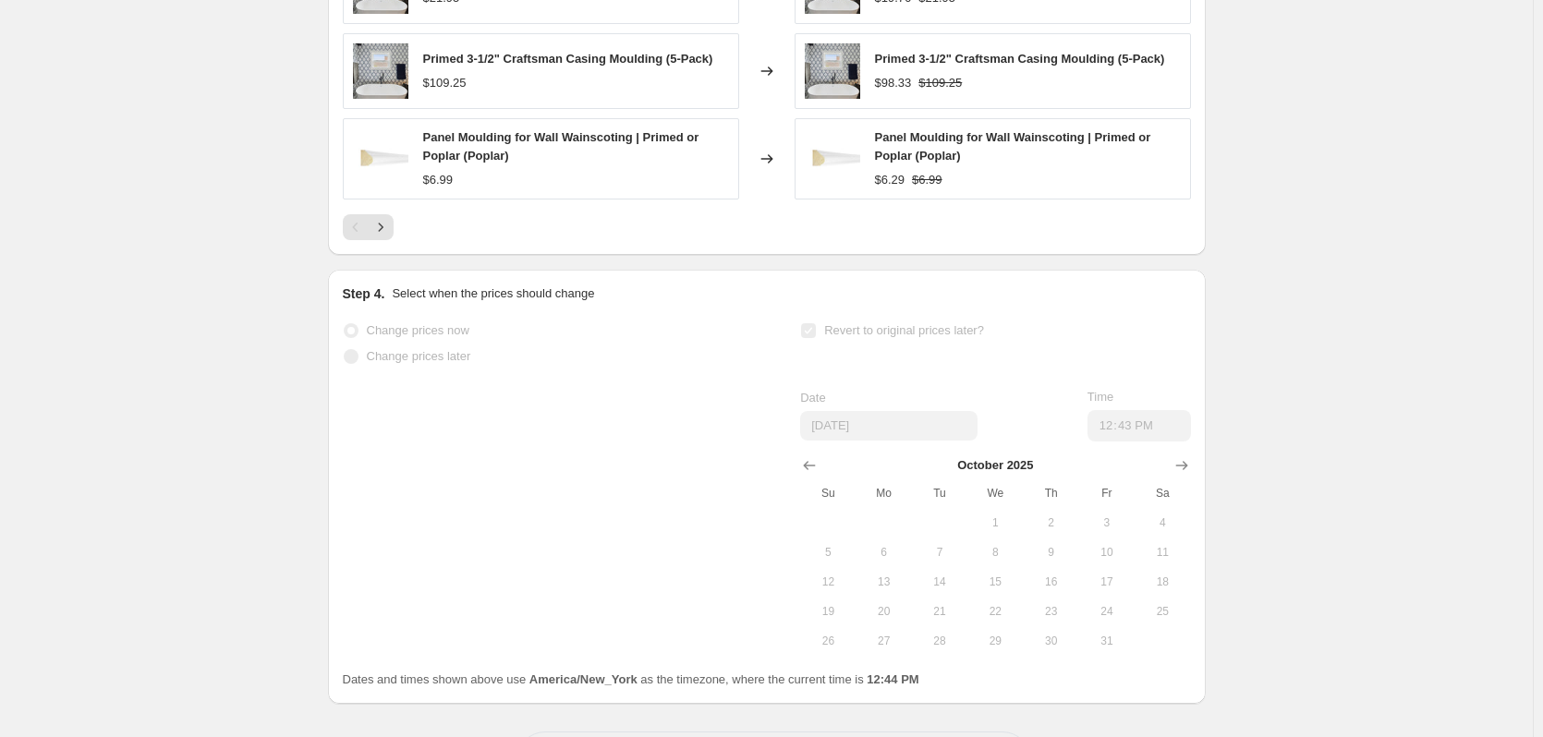
scroll to position [0, 0]
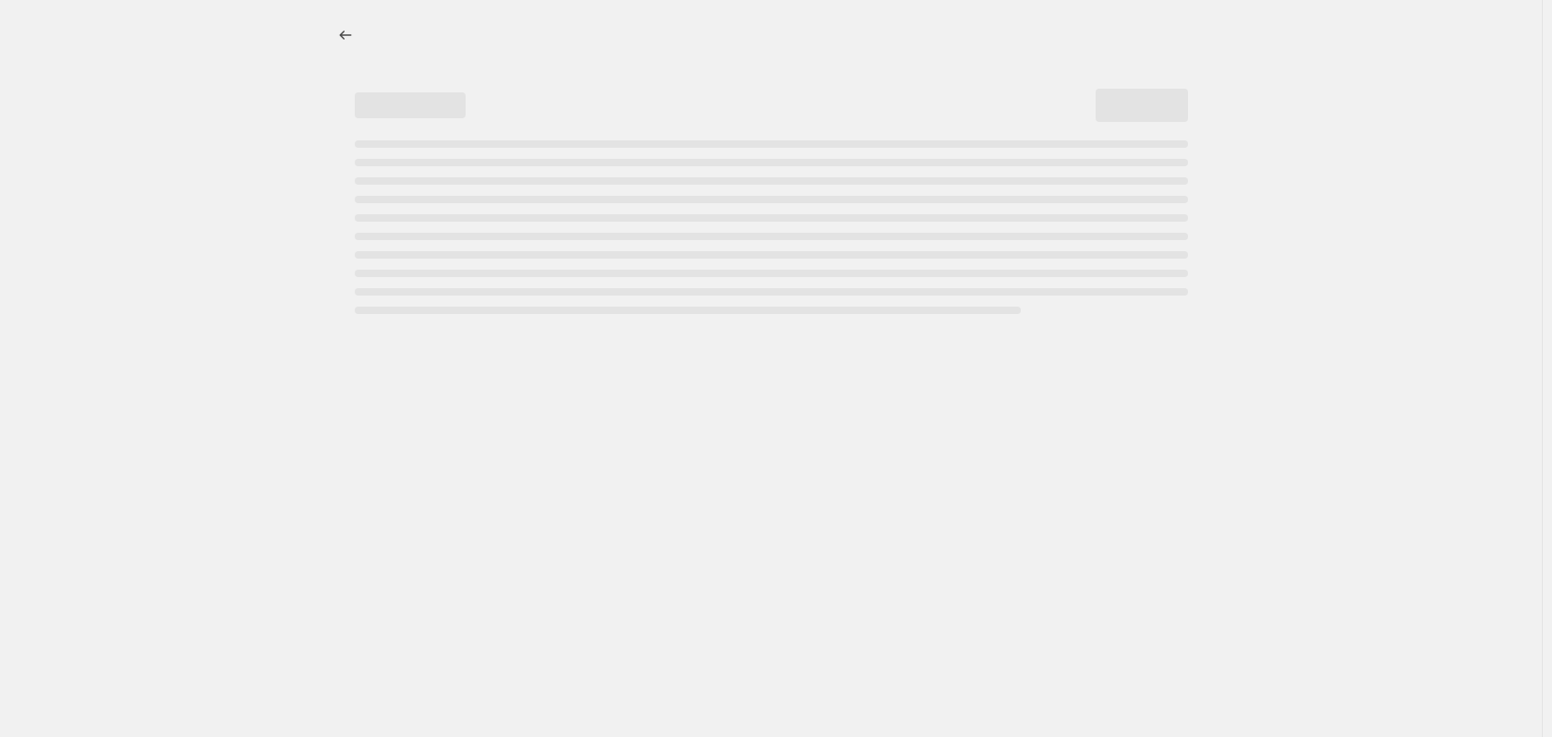
select select "percentage"
select select "no_change"
